Goal: Navigation & Orientation: Find specific page/section

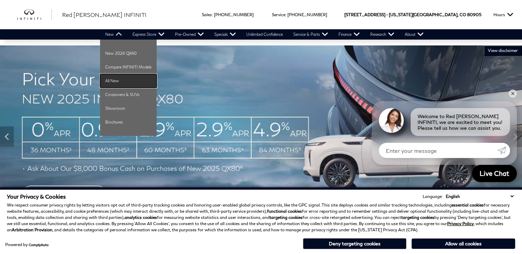
click at [121, 84] on link "All New" at bounding box center [128, 81] width 57 height 14
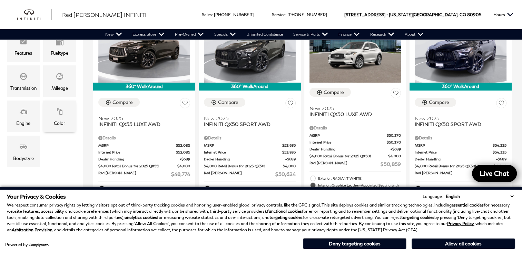
scroll to position [207, 0]
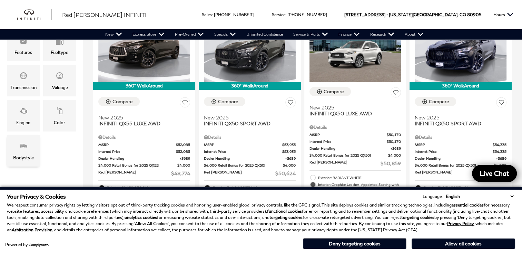
click at [28, 149] on div "Bodystyle" at bounding box center [23, 151] width 33 height 32
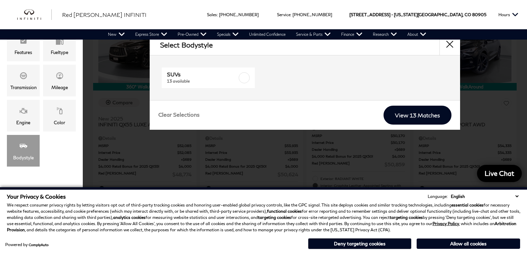
click at [452, 39] on div "New New 2026 QX60 Compare INFINITI Models All New Crossovers & SUVs" at bounding box center [263, 34] width 527 height 10
click at [451, 47] on button "close" at bounding box center [449, 44] width 21 height 21
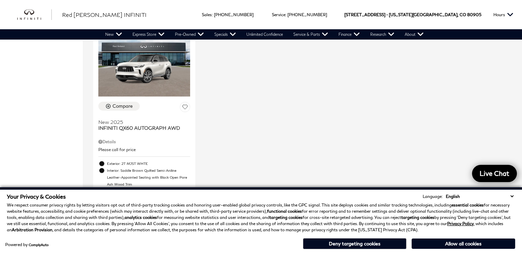
scroll to position [931, 0]
